Goal: Find specific page/section: Find specific page/section

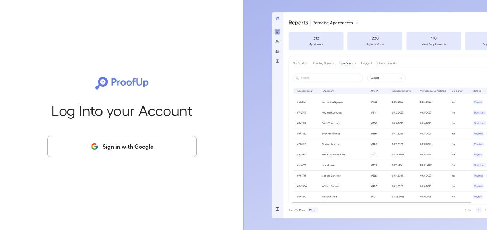
click at [102, 148] on button "Sign in with Google" at bounding box center [121, 146] width 149 height 21
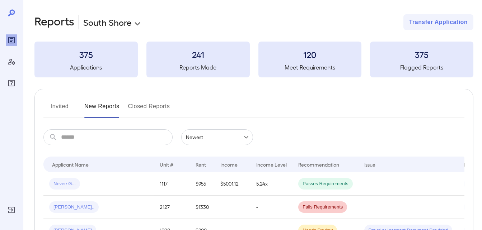
click at [55, 109] on button "Invited" at bounding box center [59, 109] width 32 height 17
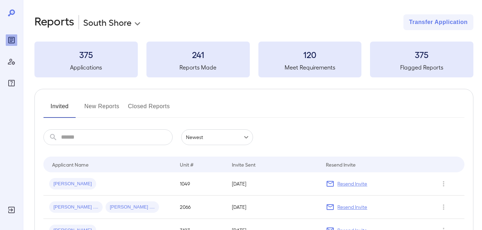
click at [92, 107] on button "New Reports" at bounding box center [101, 109] width 35 height 17
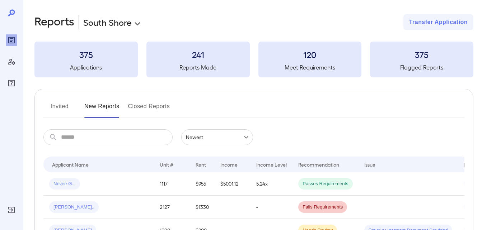
click at [60, 108] on button "Invited" at bounding box center [59, 109] width 32 height 17
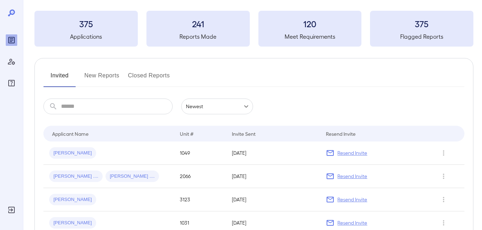
scroll to position [108, 0]
